Goal: Find specific page/section: Find specific page/section

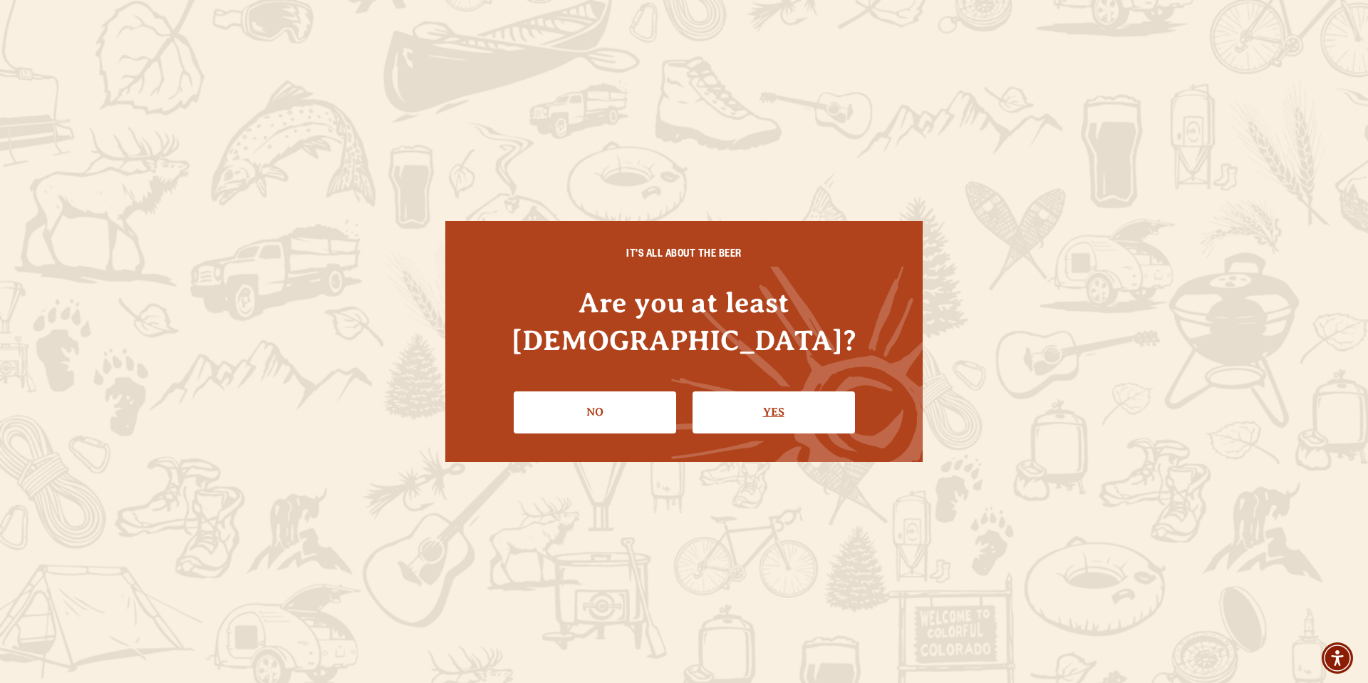
click at [797, 393] on link "Yes" at bounding box center [774, 411] width 162 height 41
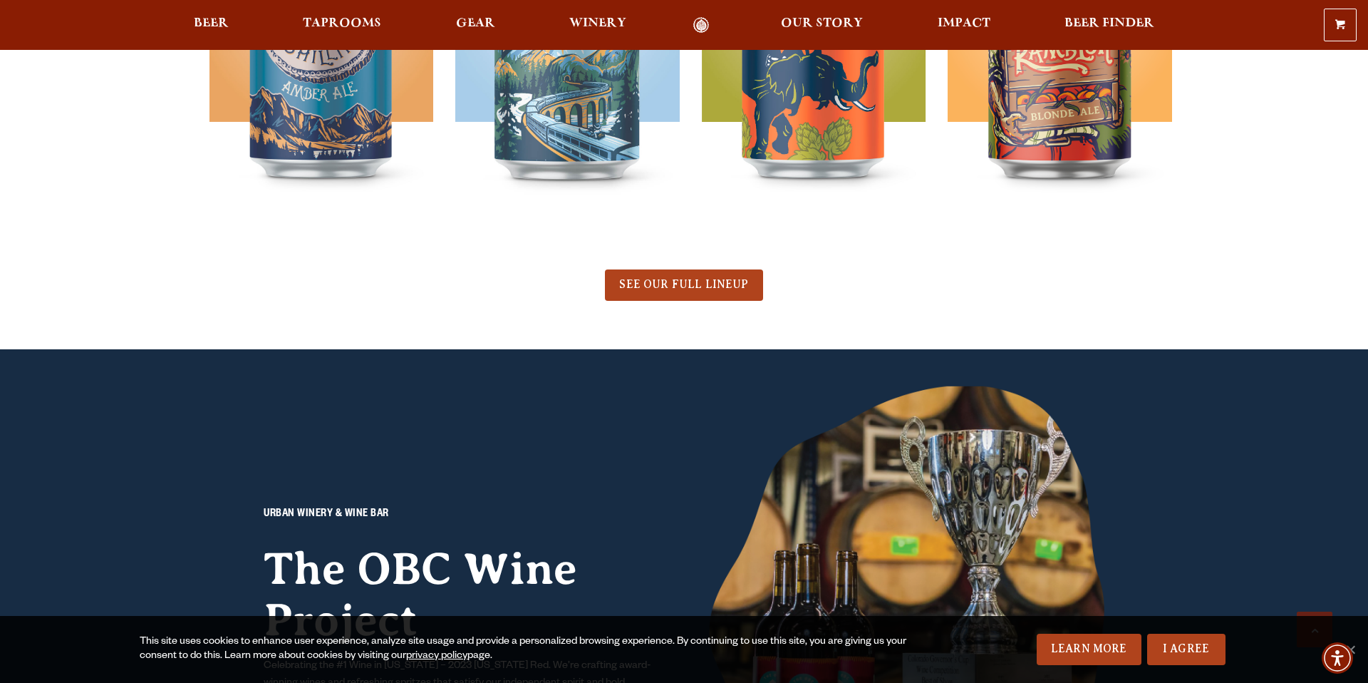
scroll to position [1017, 0]
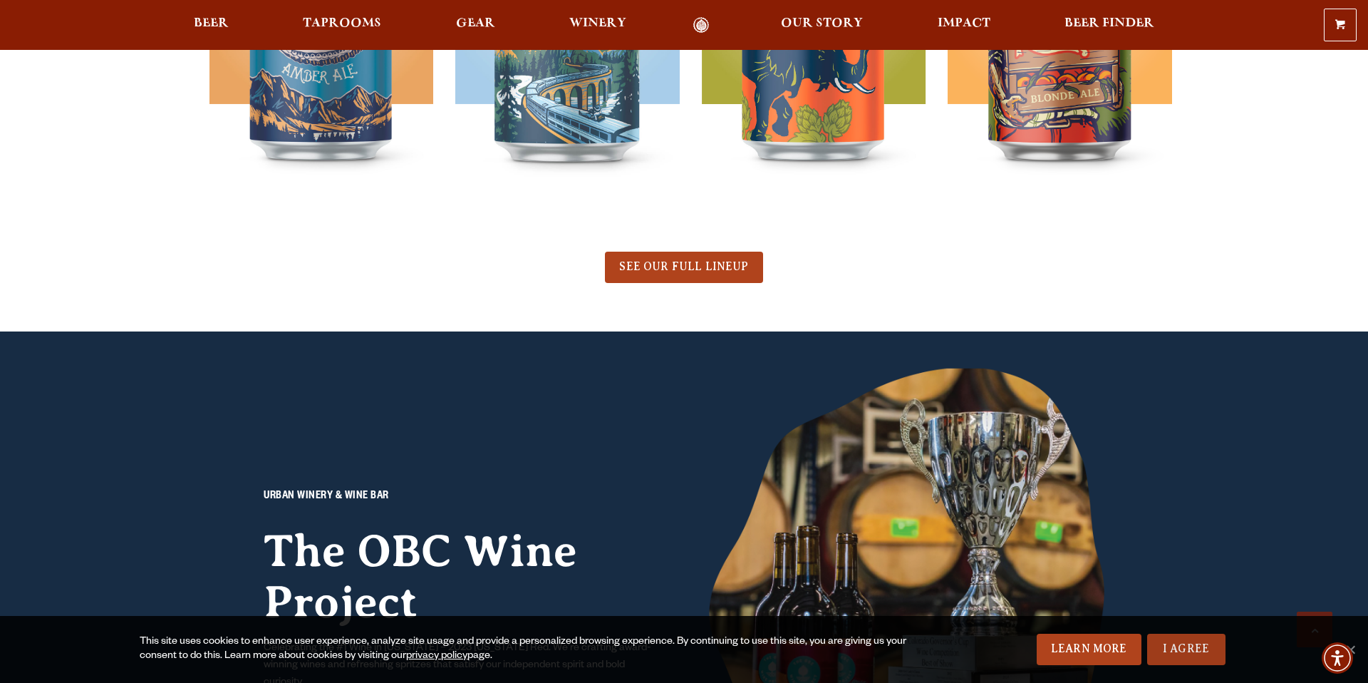
click at [1199, 641] on link "I Agree" at bounding box center [1186, 649] width 78 height 31
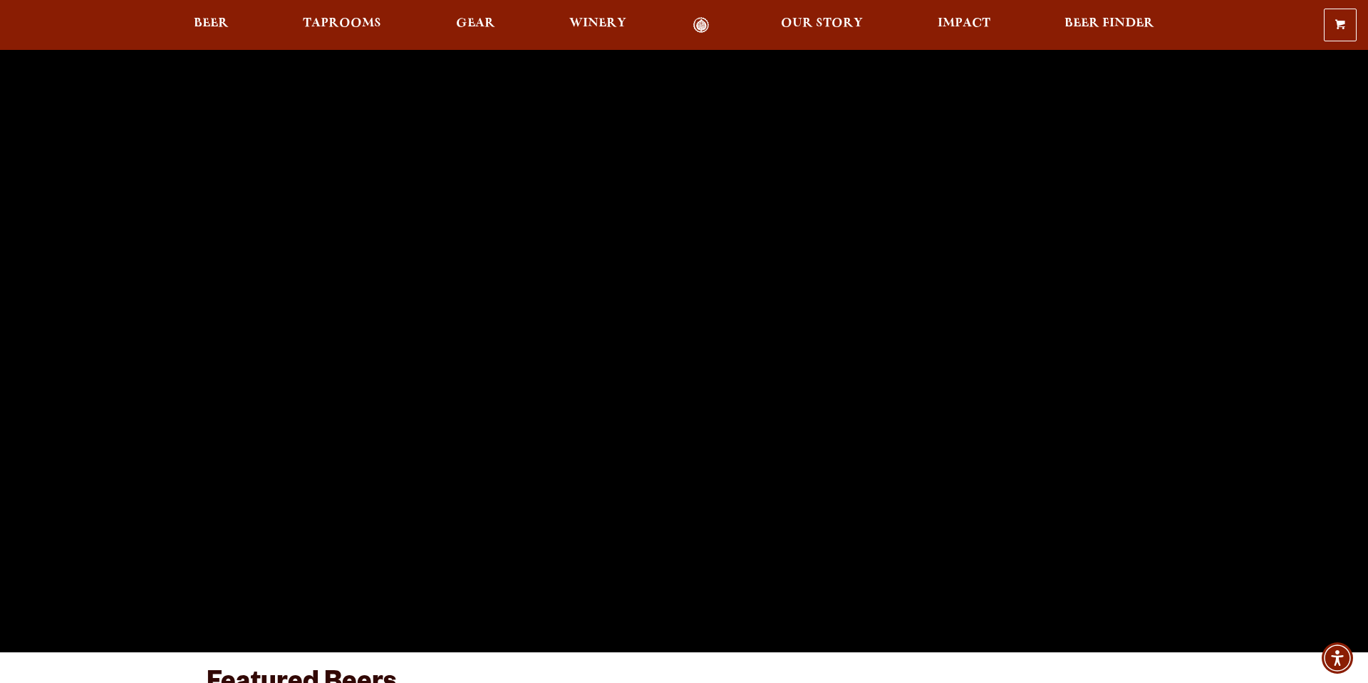
scroll to position [0, 0]
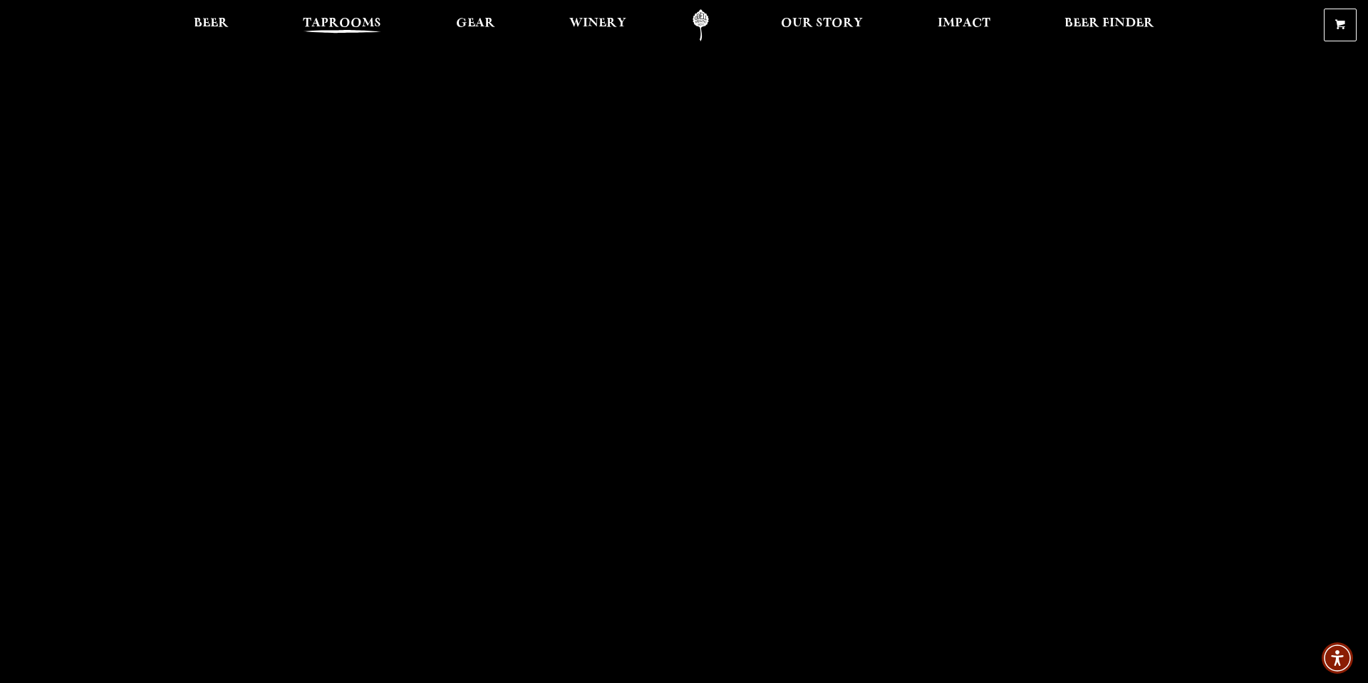
click at [347, 28] on span "Taprooms" at bounding box center [342, 23] width 78 height 11
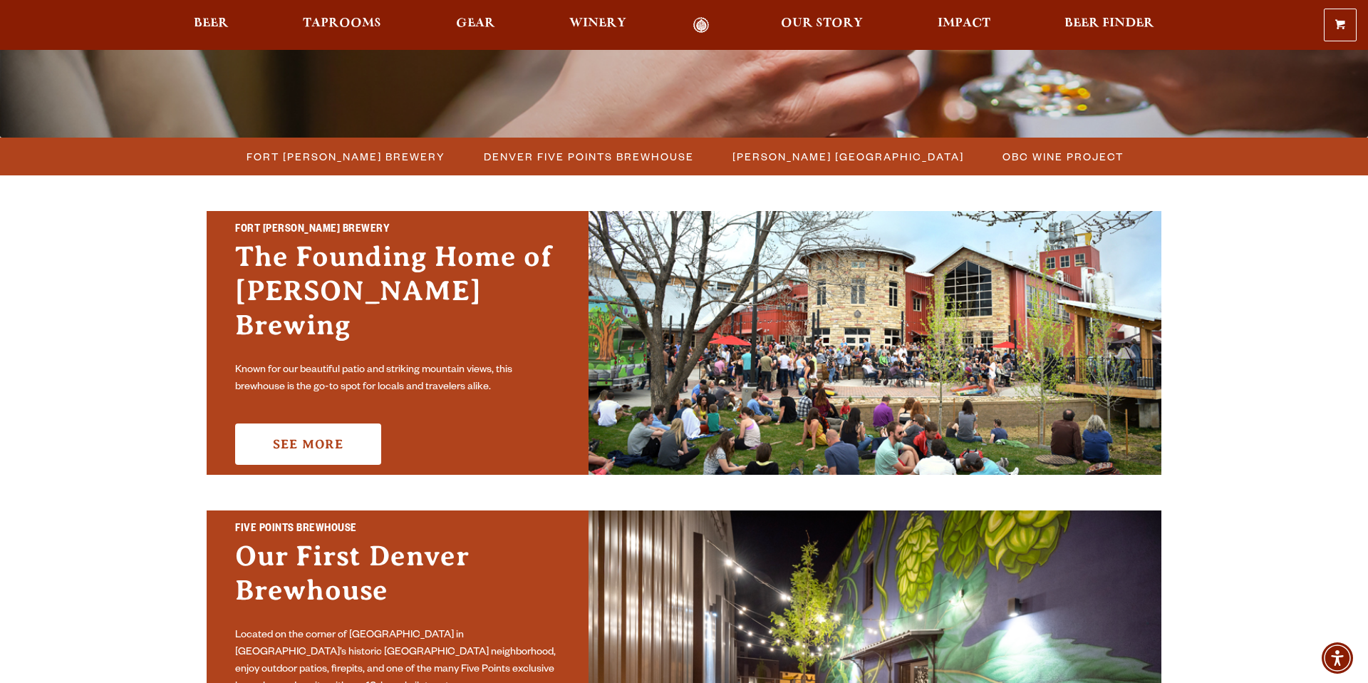
scroll to position [347, 0]
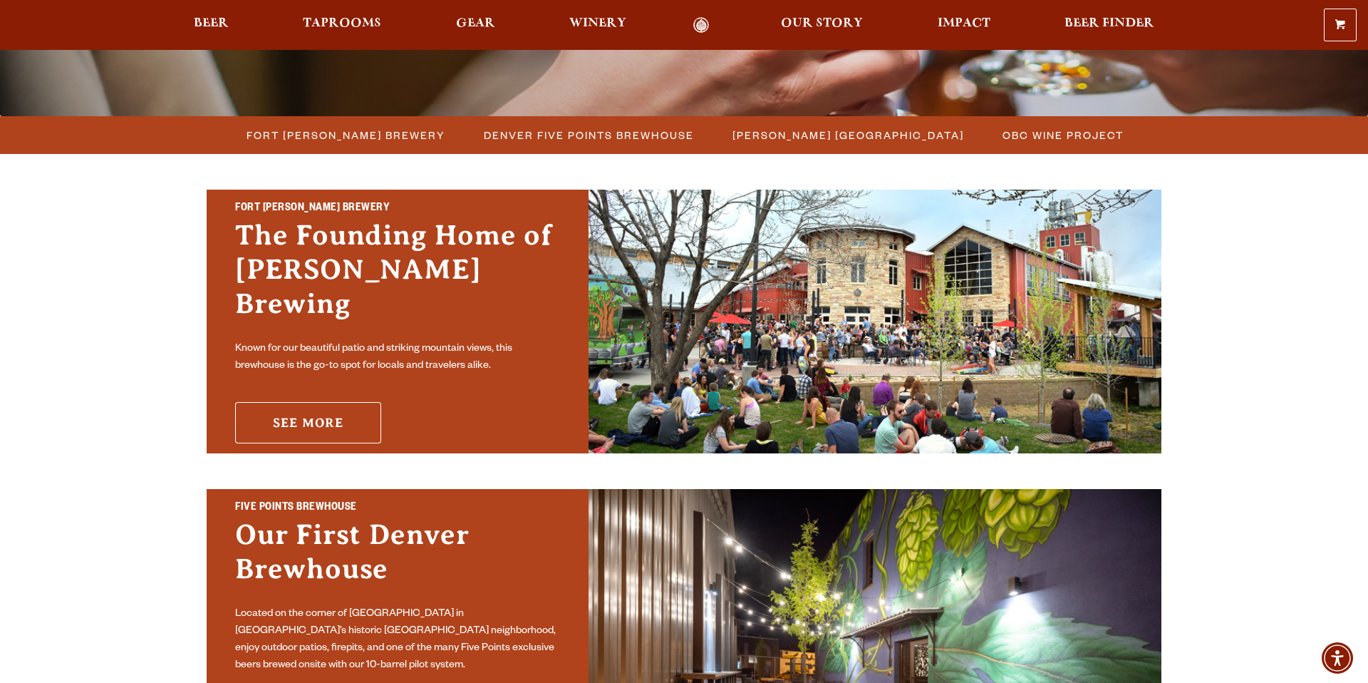
click at [326, 410] on link "See More" at bounding box center [308, 422] width 146 height 41
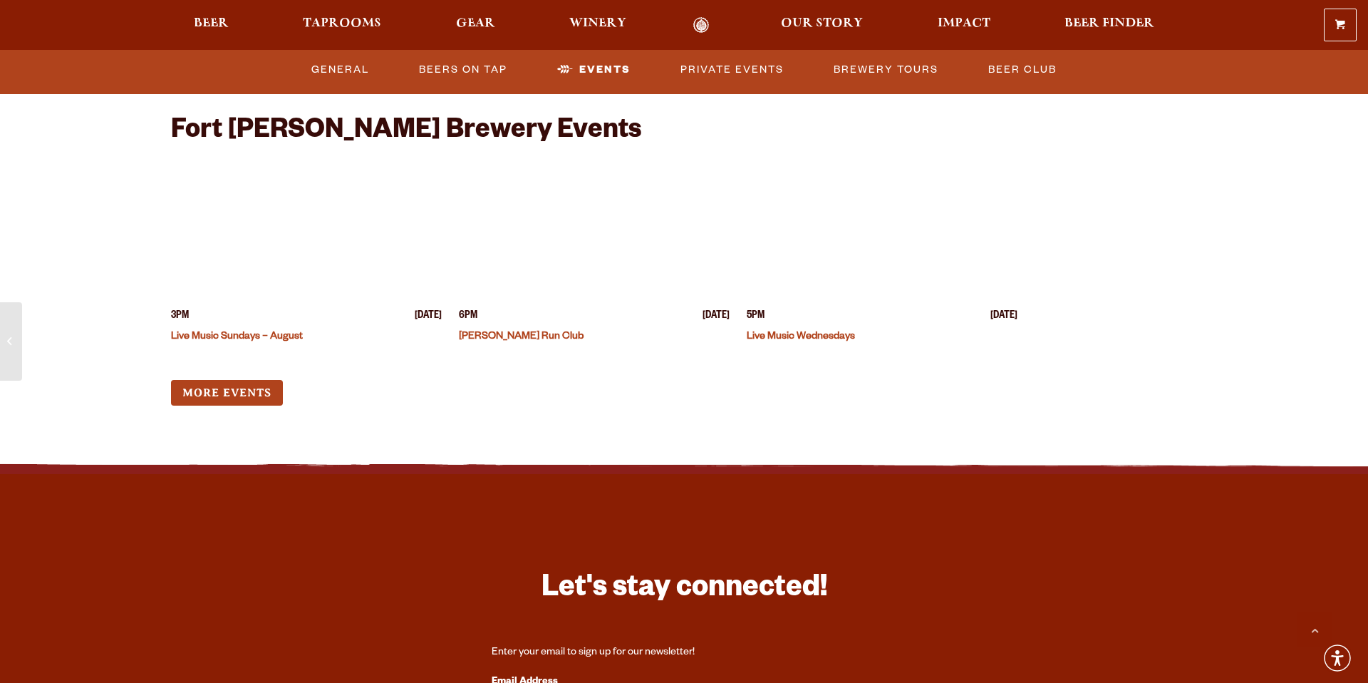
scroll to position [5612, 0]
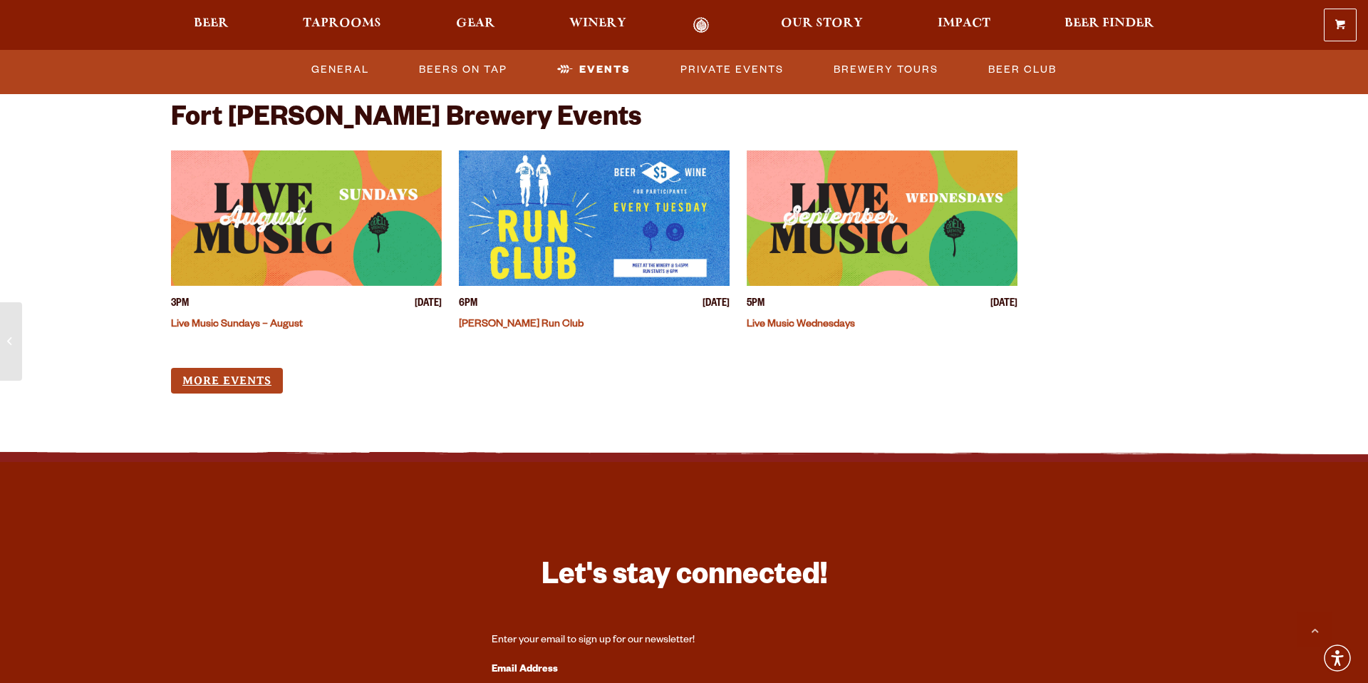
click at [244, 368] on link "More Events" at bounding box center [227, 381] width 112 height 26
